Goal: Transaction & Acquisition: Purchase product/service

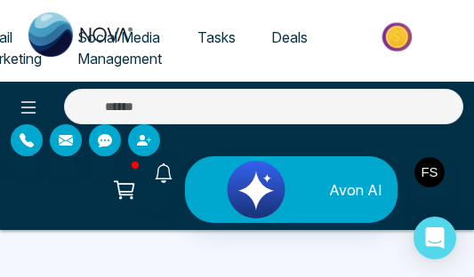
select select "*"
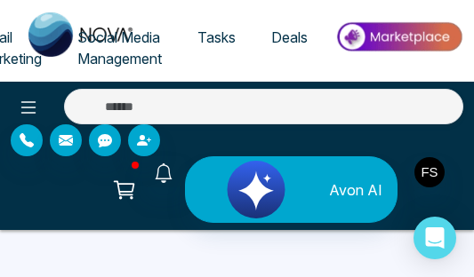
select select "*"
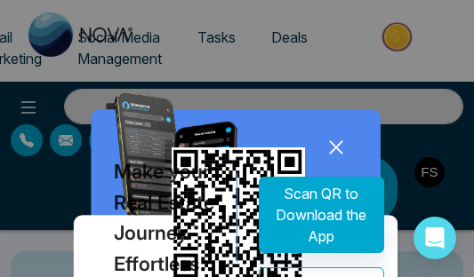
click at [339, 148] on icon at bounding box center [336, 147] width 27 height 27
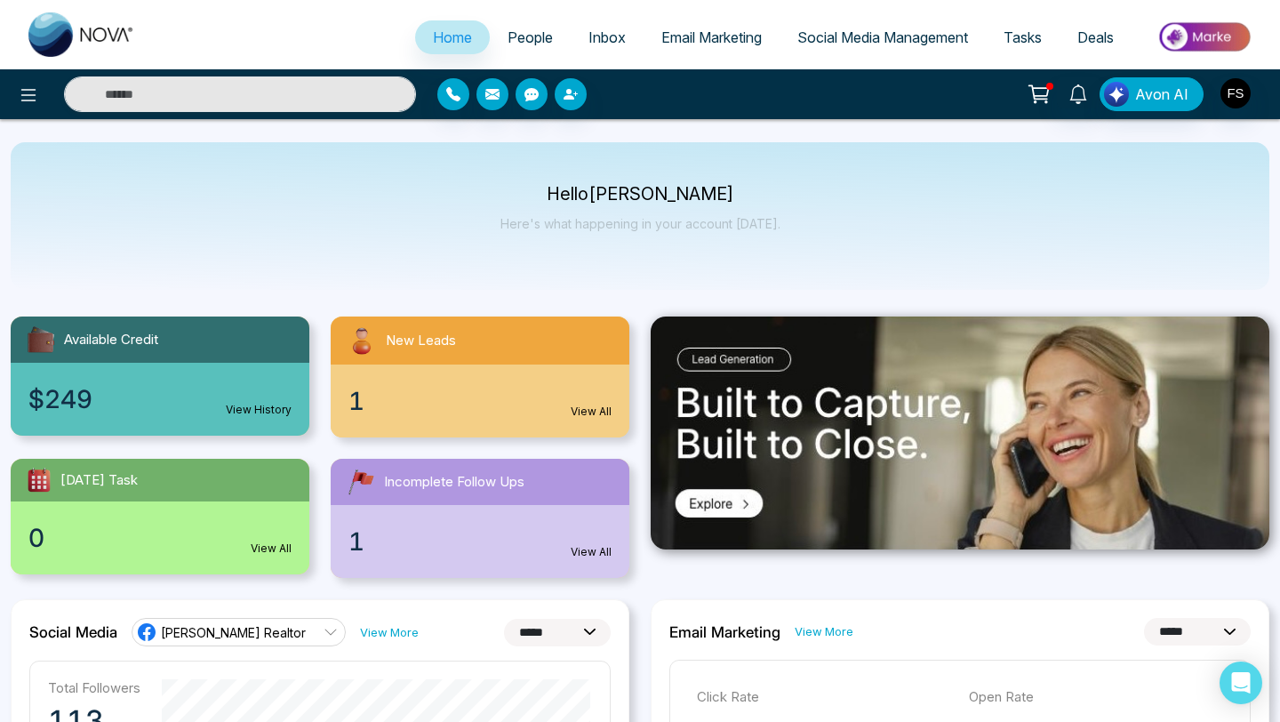
click at [473, 37] on img at bounding box center [1204, 37] width 129 height 40
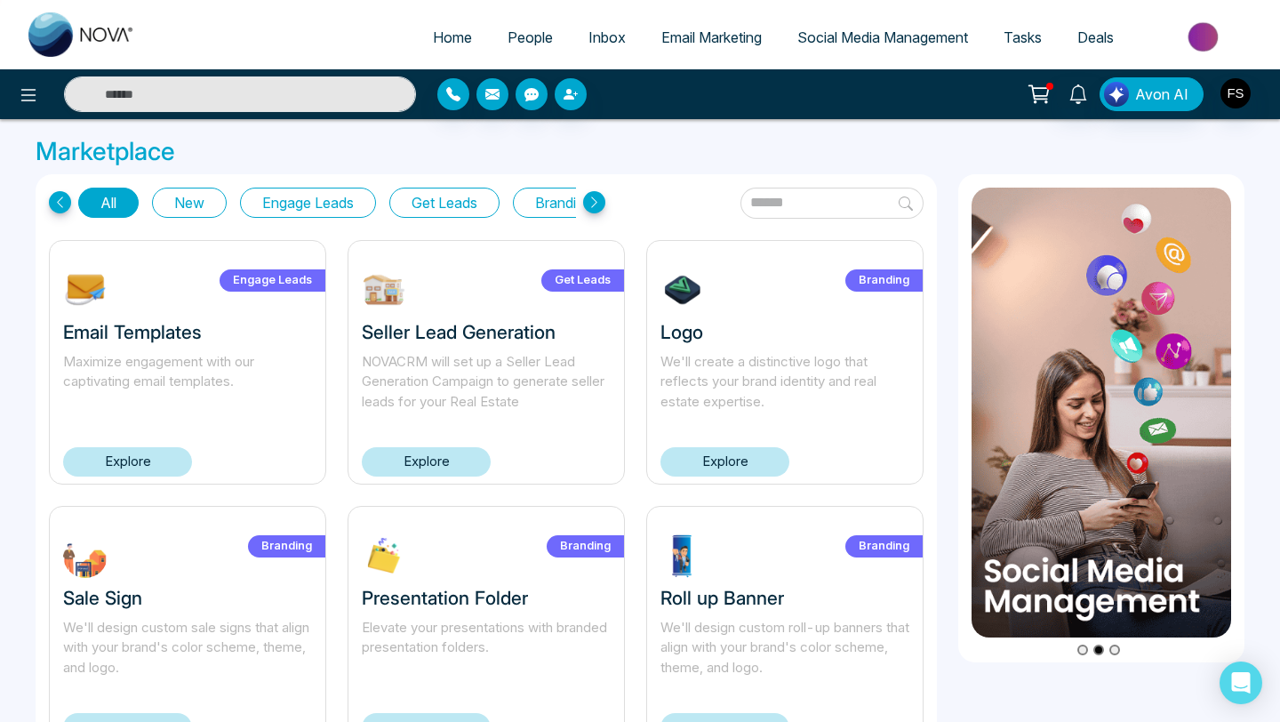
click at [436, 199] on button "Get Leads" at bounding box center [444, 203] width 110 height 30
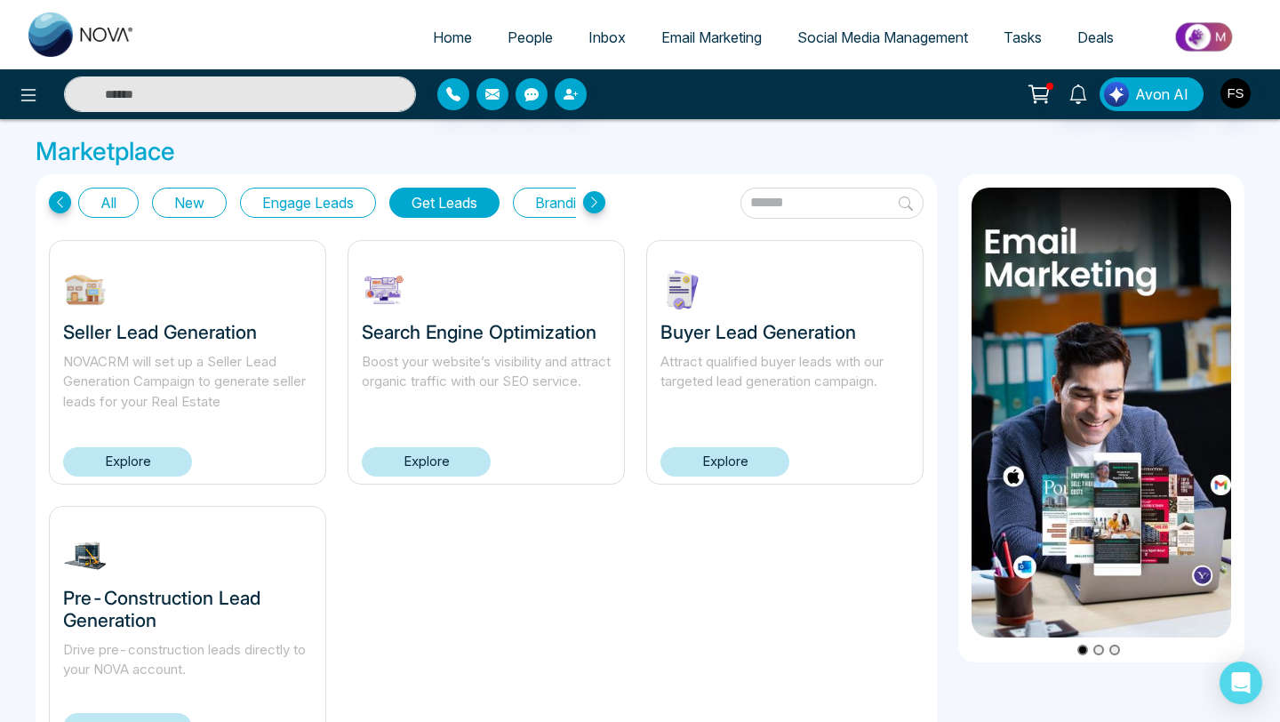
click at [473, 276] on link "Explore" at bounding box center [724, 461] width 129 height 29
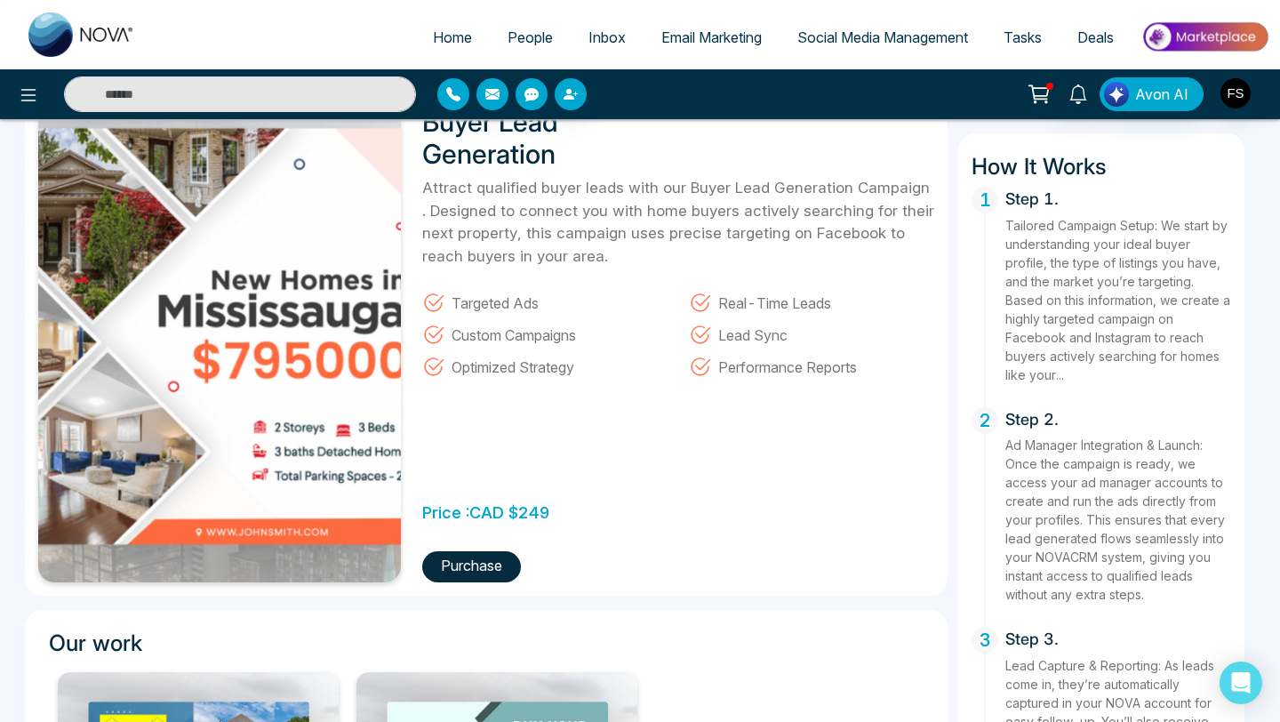
scroll to position [109, 0]
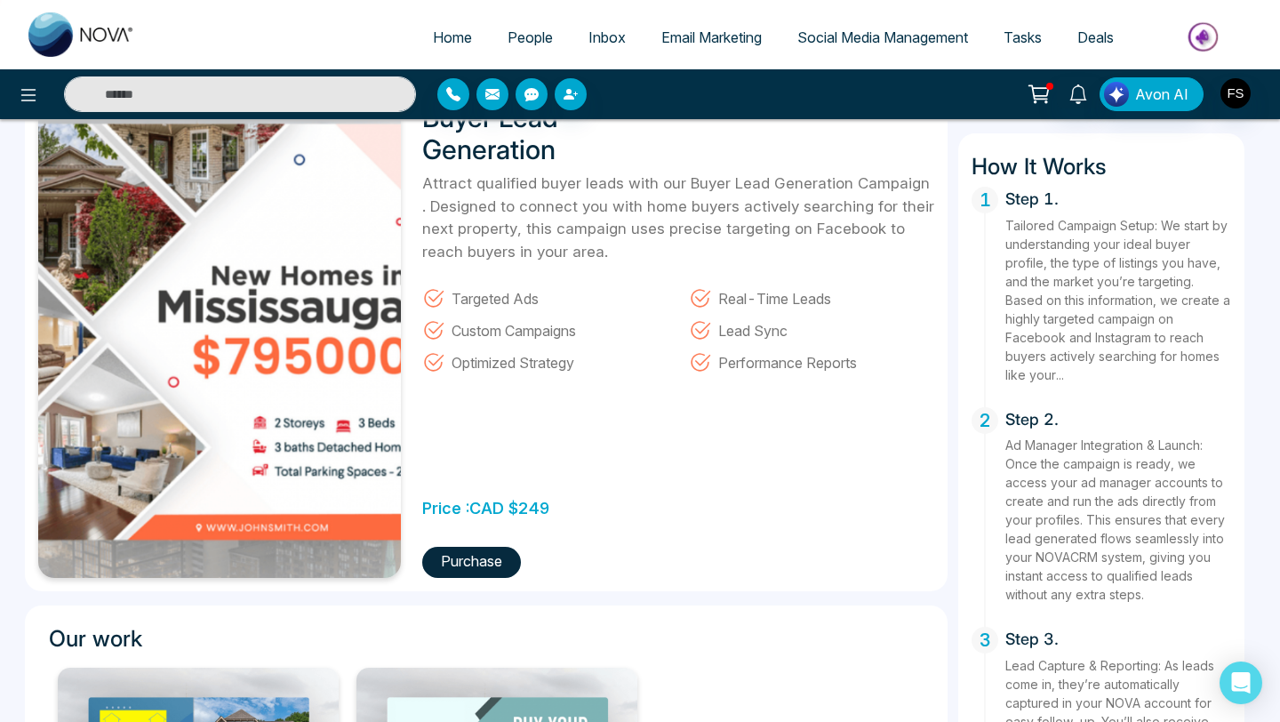
click at [457, 276] on button "Purchase" at bounding box center [471, 562] width 99 height 31
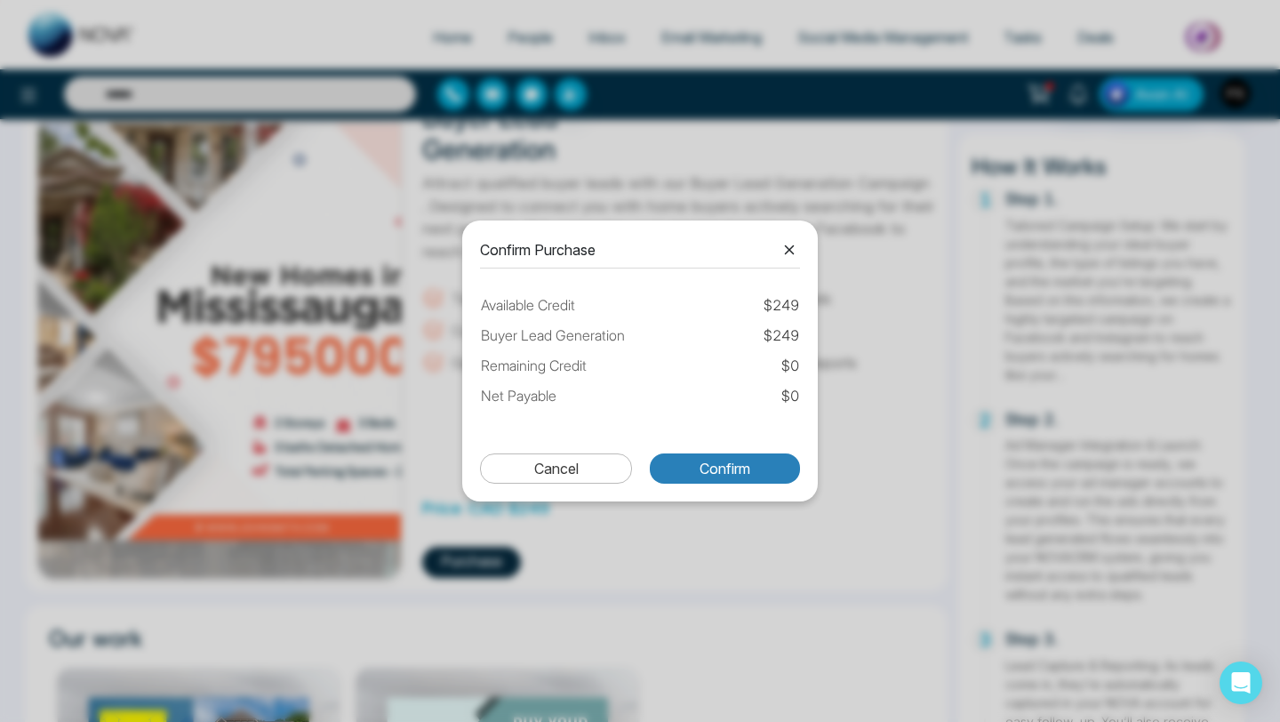
click at [473, 276] on button "Confirm" at bounding box center [725, 468] width 150 height 30
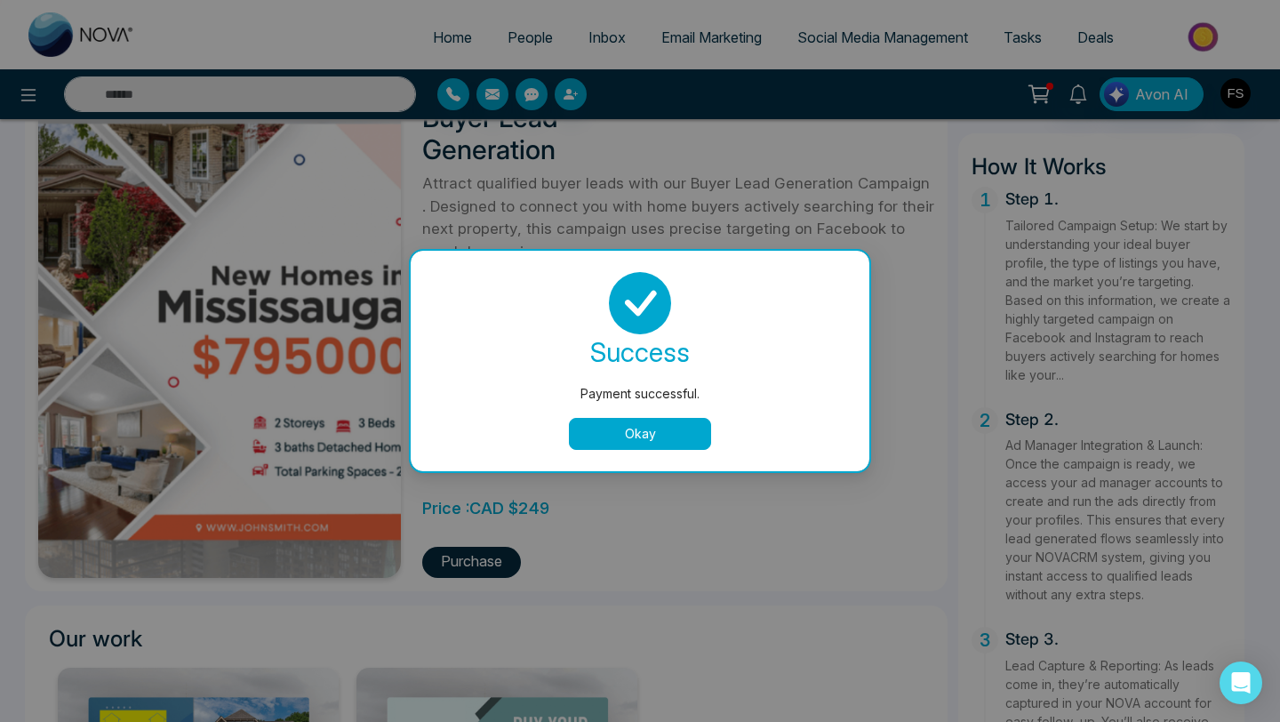
click at [473, 276] on button "Okay" at bounding box center [640, 434] width 142 height 32
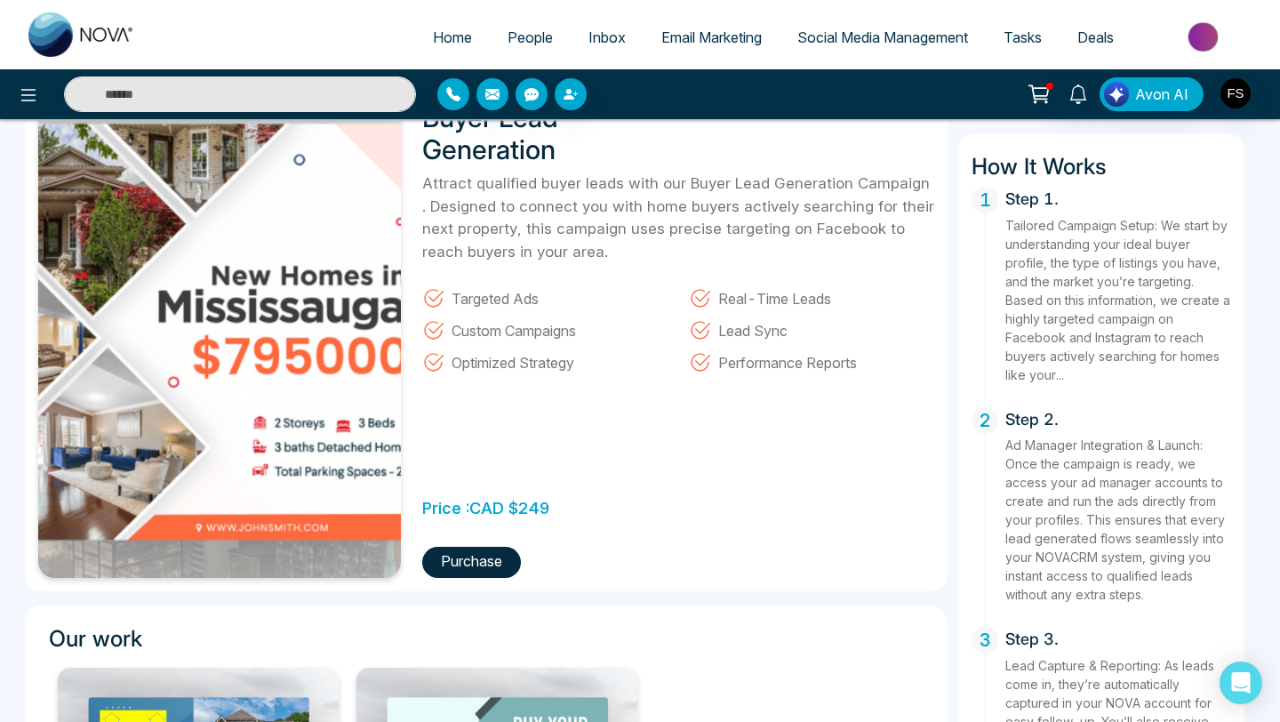
click at [473, 40] on span "Social Media Management" at bounding box center [882, 37] width 171 height 18
